Goal: Browse casually

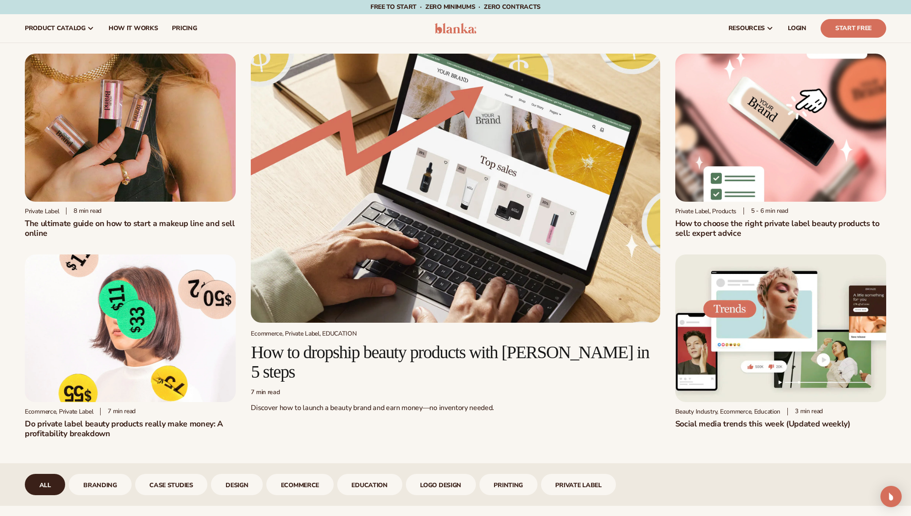
click at [387, 411] on div "Ecommerce, Private Label, EDUCATION How to dropship beauty products with Blanka…" at bounding box center [455, 246] width 409 height 385
